Goal: Task Accomplishment & Management: Use online tool/utility

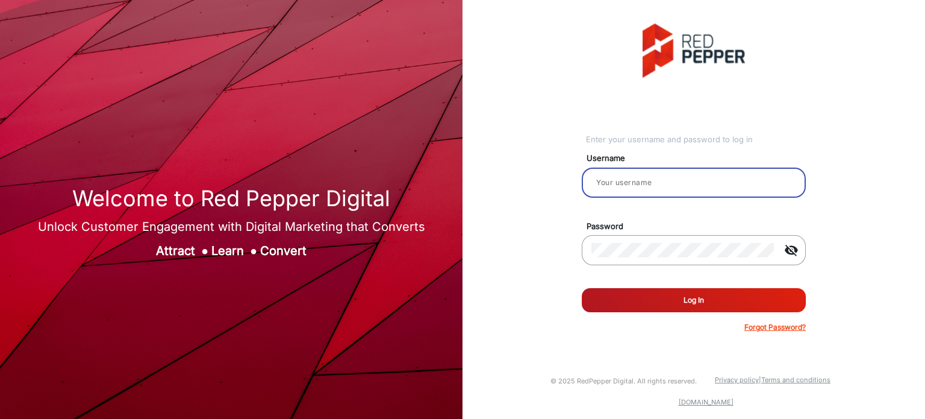
click at [630, 181] on input "email" at bounding box center [693, 182] width 205 height 14
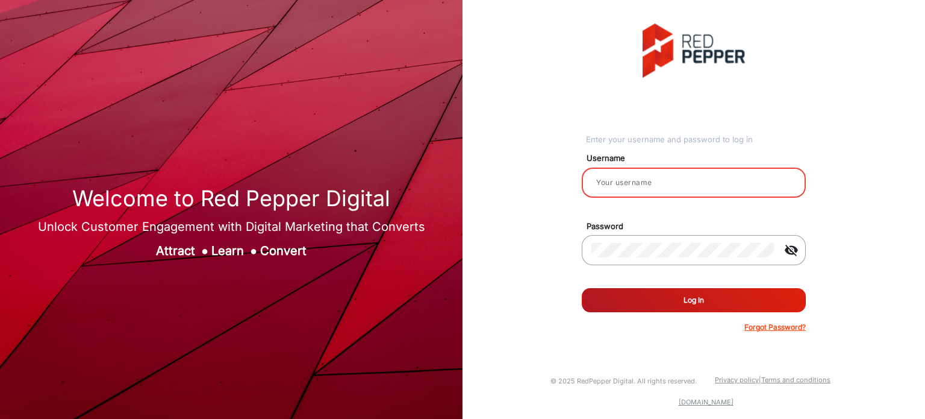
type input "Rachael"
click at [662, 307] on button "Log In" at bounding box center [694, 300] width 224 height 24
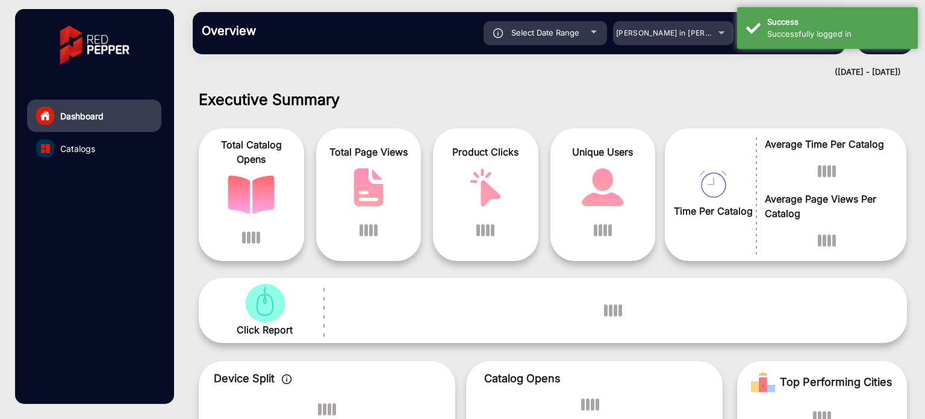
scroll to position [9, 0]
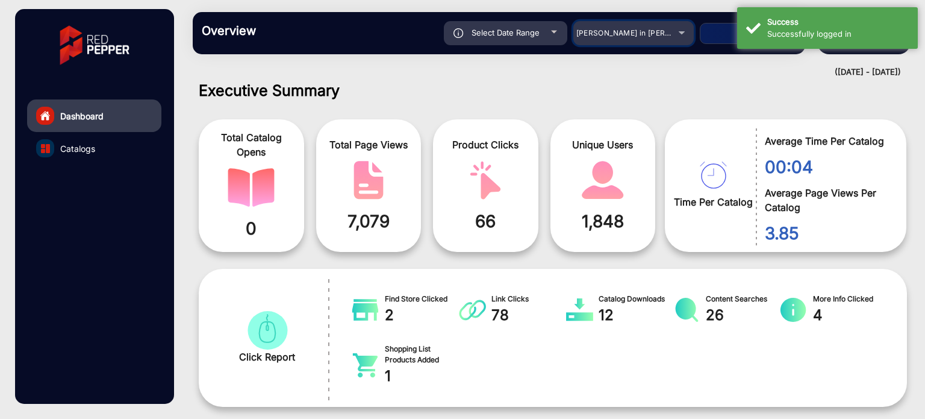
click at [680, 36] on div "[PERSON_NAME] in [PERSON_NAME]" at bounding box center [633, 33] width 120 height 14
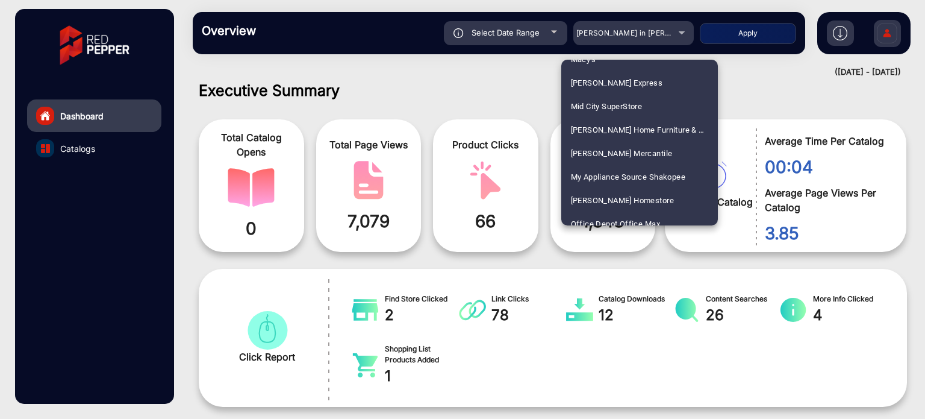
scroll to position [2168, 0]
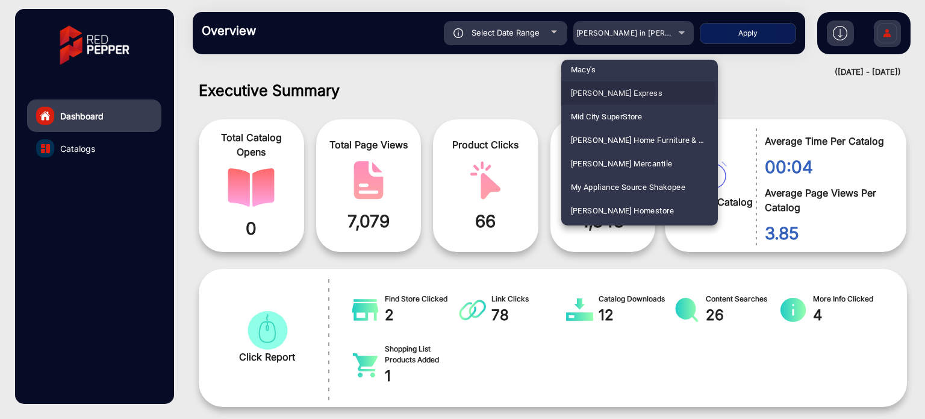
click at [621, 92] on span "[PERSON_NAME] Express" at bounding box center [617, 92] width 92 height 23
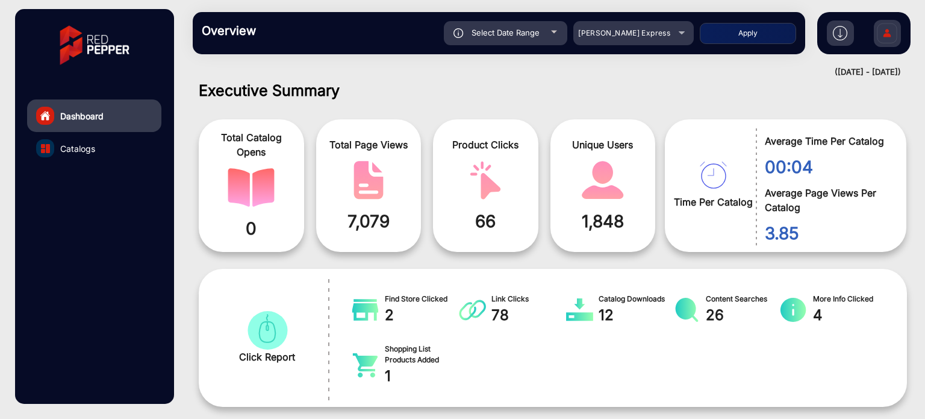
click at [767, 37] on button "Apply" at bounding box center [748, 33] width 96 height 21
type input "[DATE]"
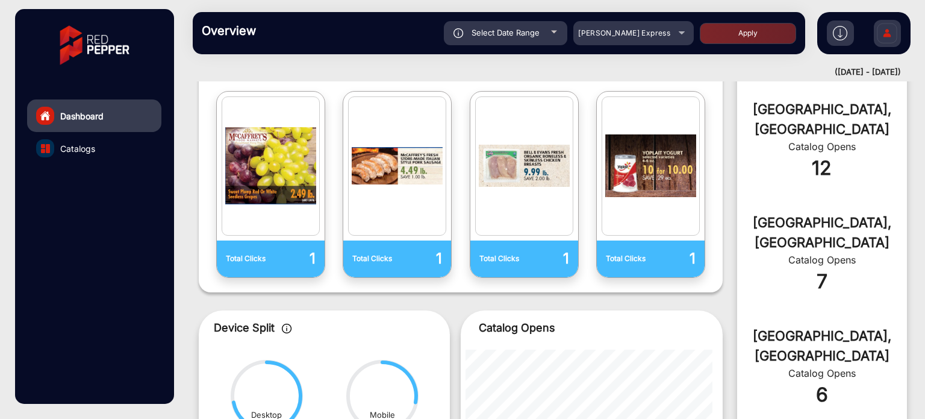
scroll to position [0, 0]
